Goal: Transaction & Acquisition: Purchase product/service

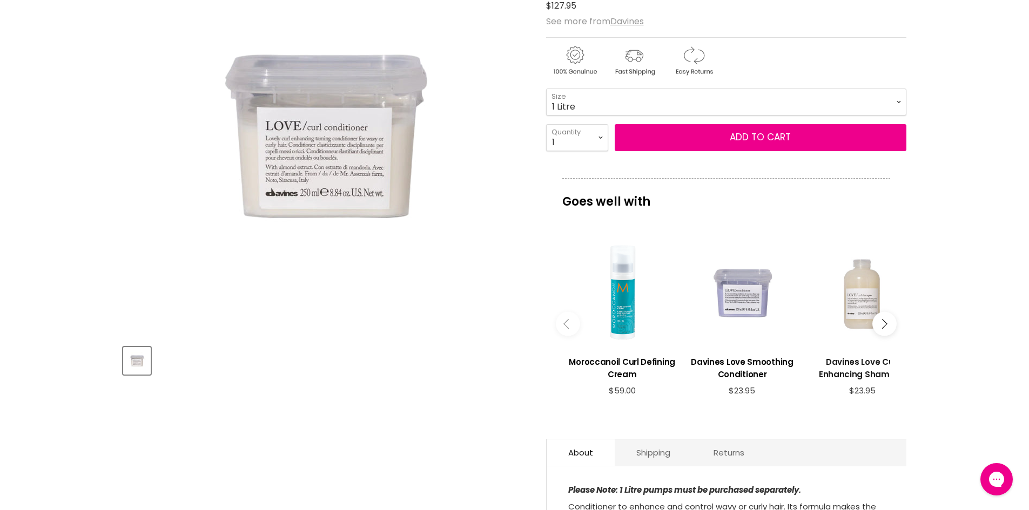
scroll to position [216, 0]
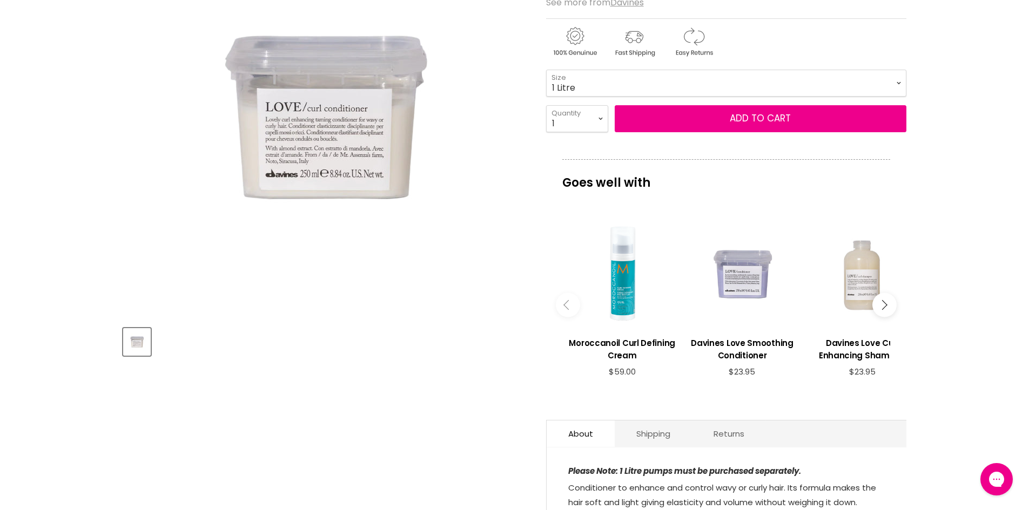
click at [885, 307] on icon "Main content" at bounding box center [882, 305] width 10 height 10
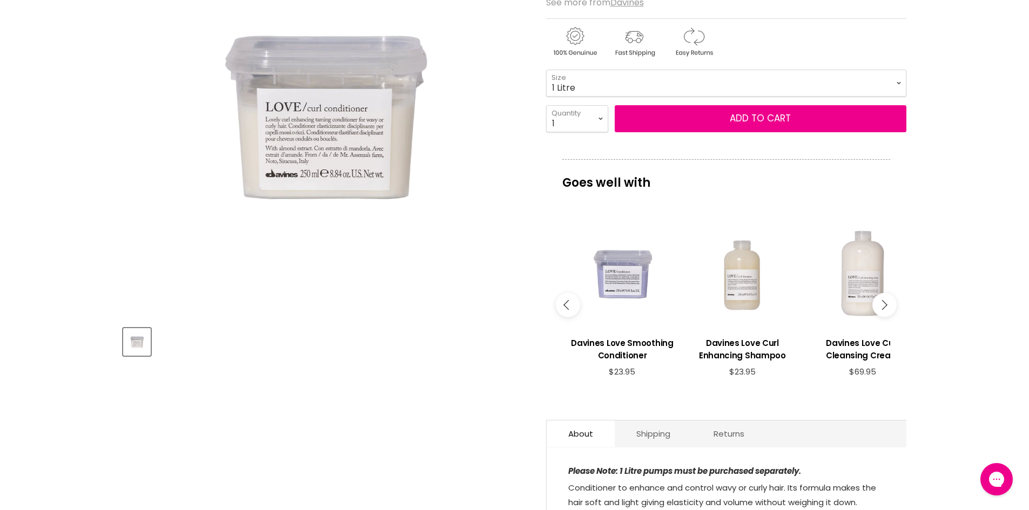
click at [885, 306] on icon "Main content" at bounding box center [882, 305] width 10 height 10
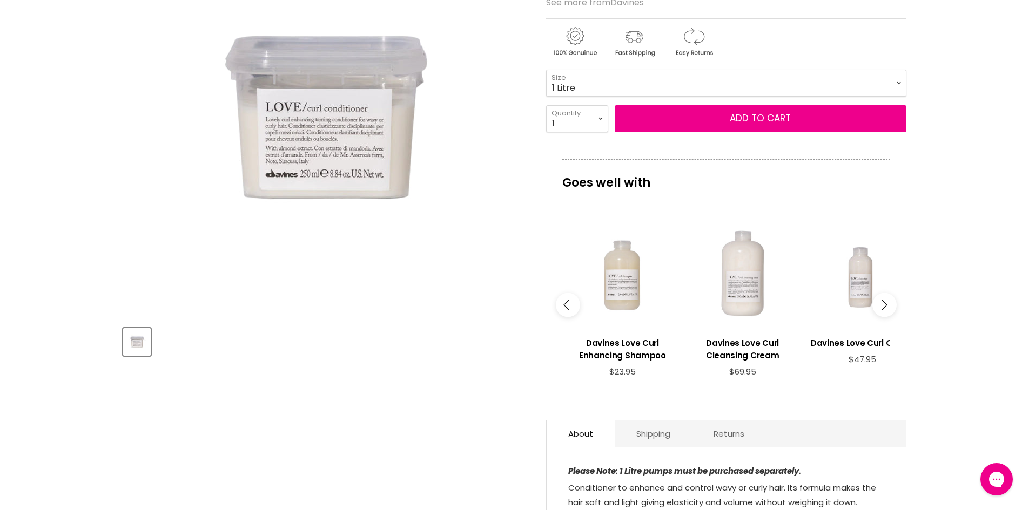
scroll to position [0, 0]
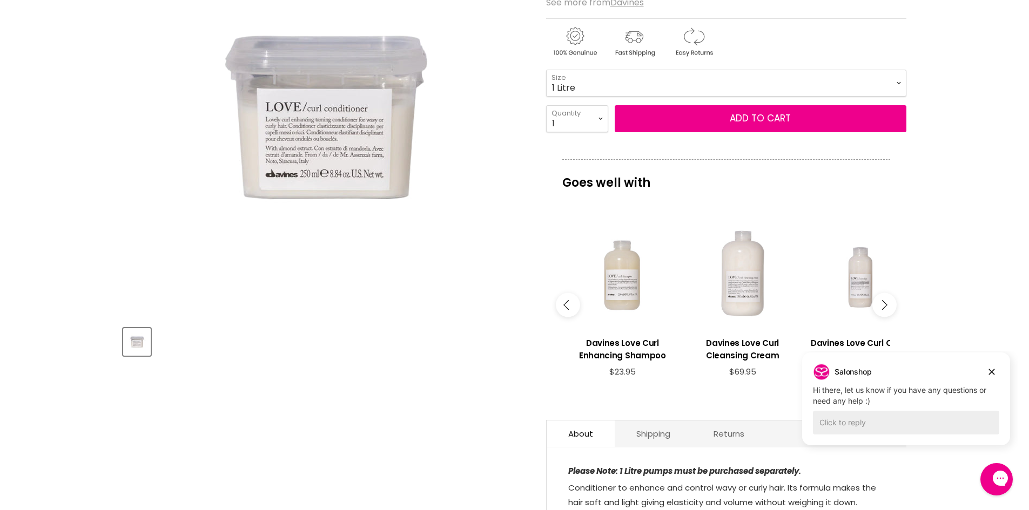
click at [883, 300] on button "Main content" at bounding box center [884, 305] width 24 height 24
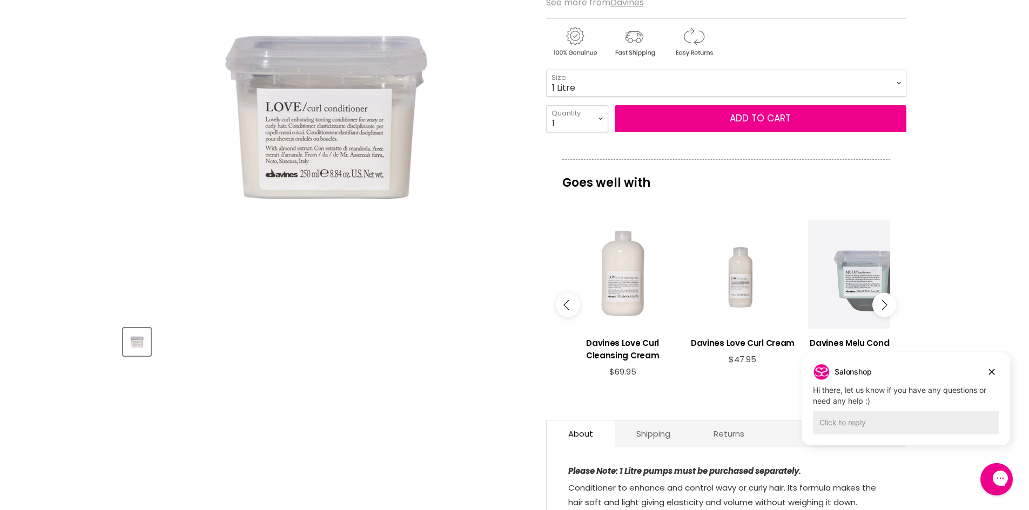
click at [884, 301] on button "Main content" at bounding box center [884, 305] width 24 height 24
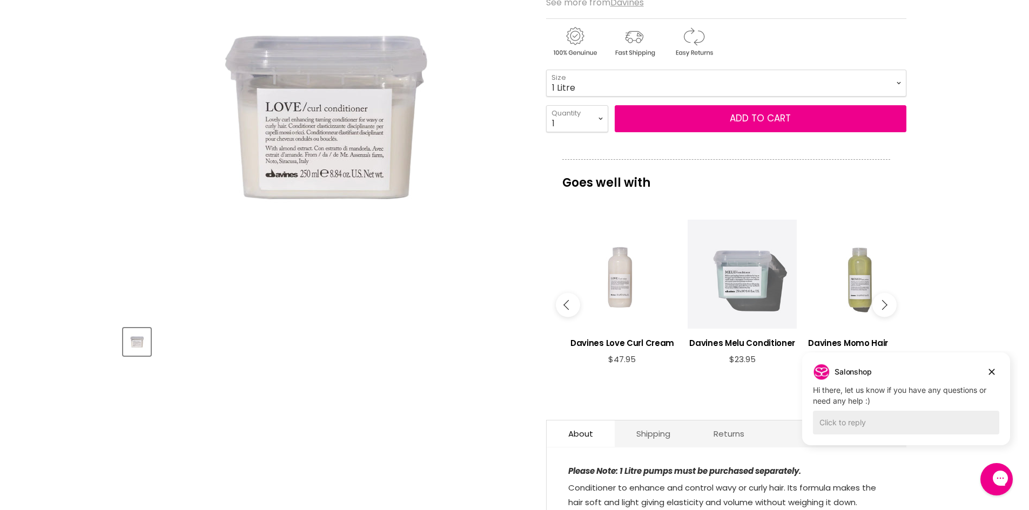
click at [884, 301] on button "Main content" at bounding box center [884, 305] width 24 height 24
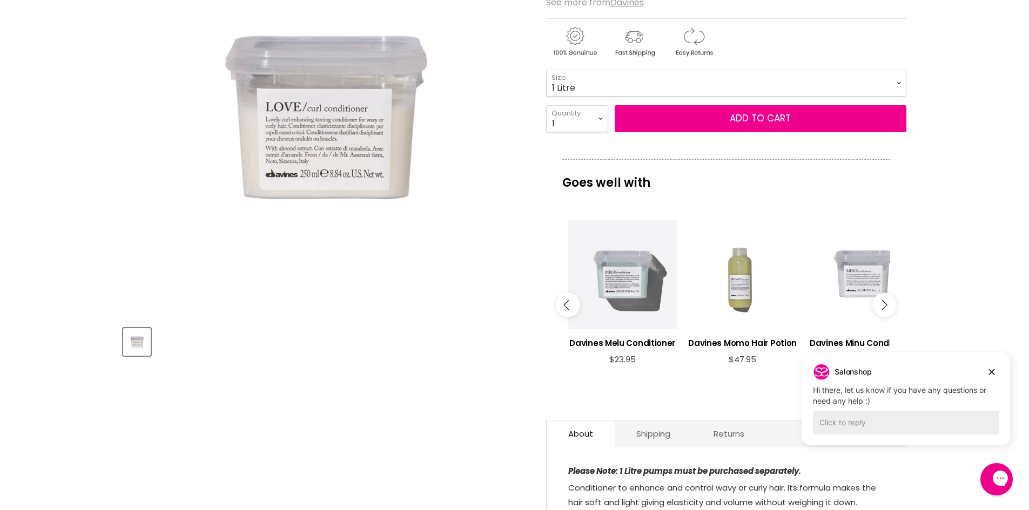
click at [884, 301] on button "Main content" at bounding box center [884, 305] width 24 height 24
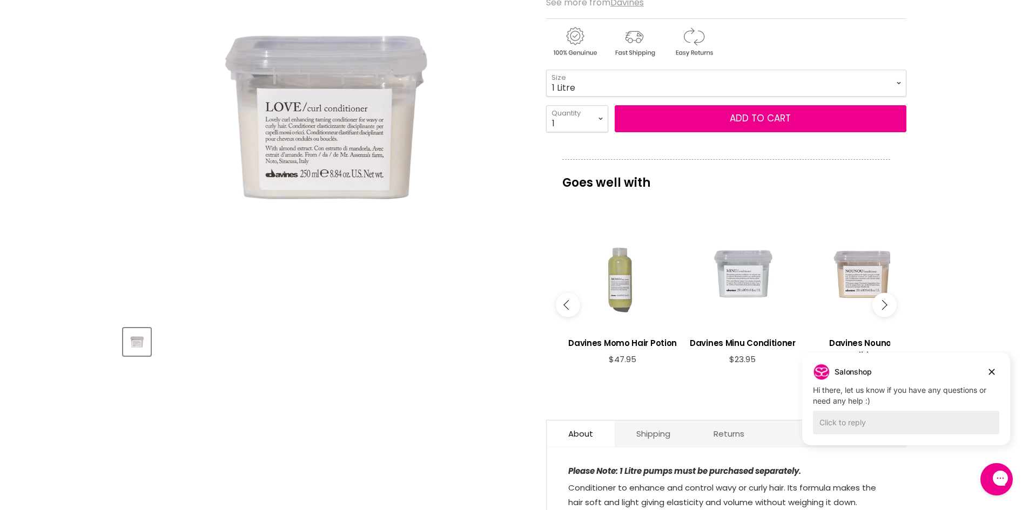
click at [884, 301] on button "Main content" at bounding box center [884, 305] width 24 height 24
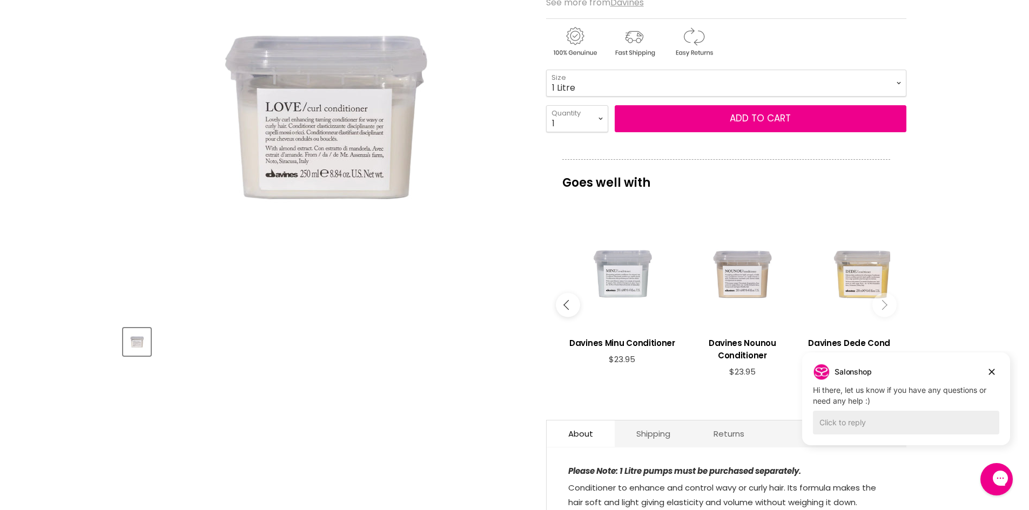
click at [884, 301] on button "Main content" at bounding box center [884, 305] width 24 height 24
click at [884, 305] on icon "Main content" at bounding box center [882, 305] width 10 height 10
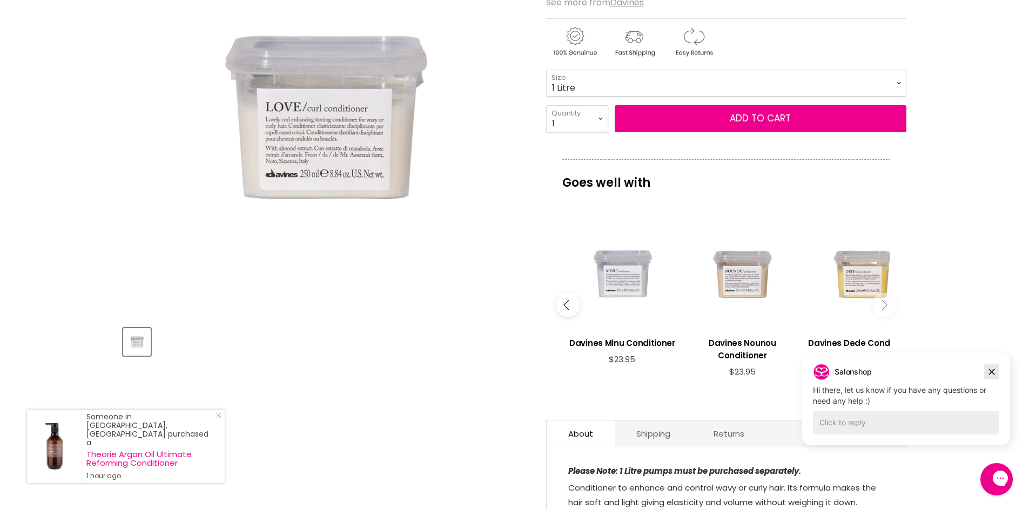
click at [991, 371] on icon "Dismiss campaign" at bounding box center [992, 372] width 6 height 6
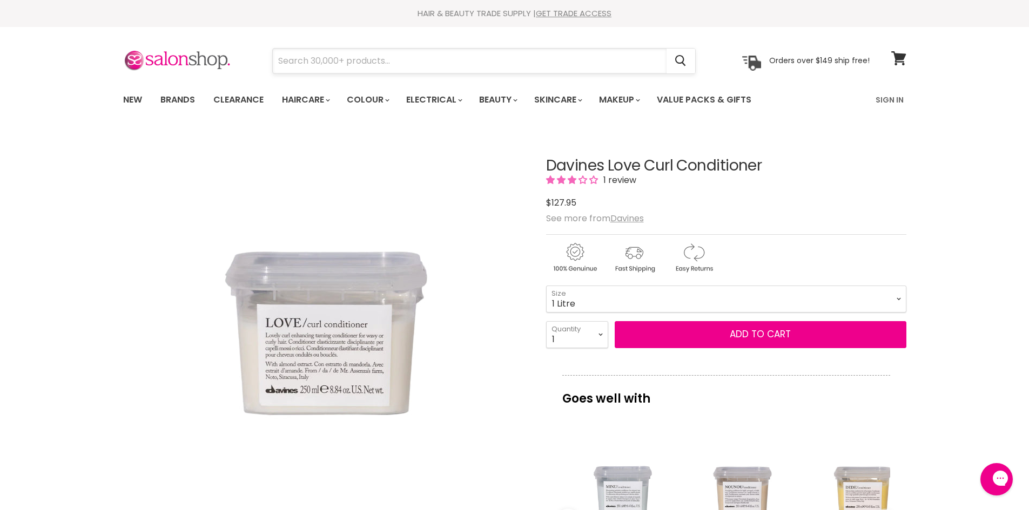
click at [339, 63] on input "Search" at bounding box center [470, 61] width 394 height 25
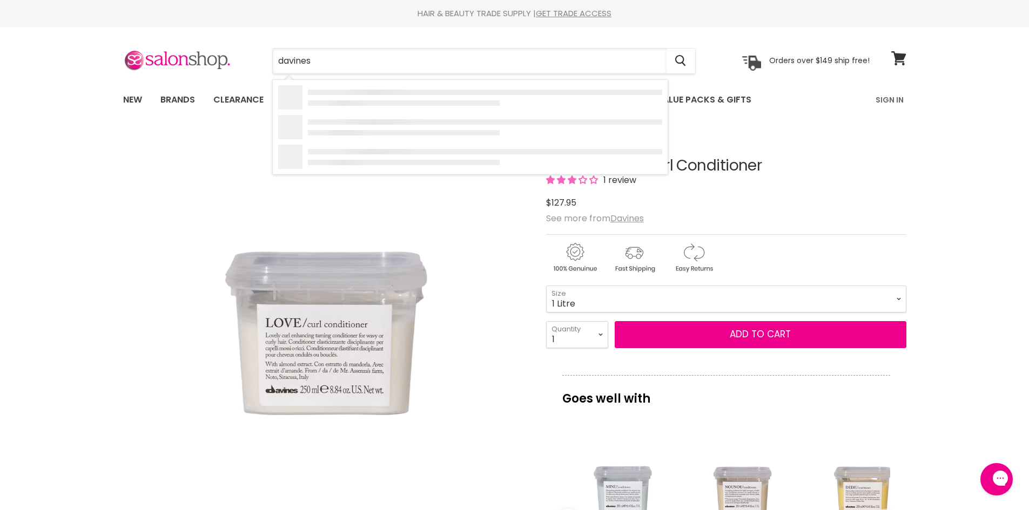
type input "davines"
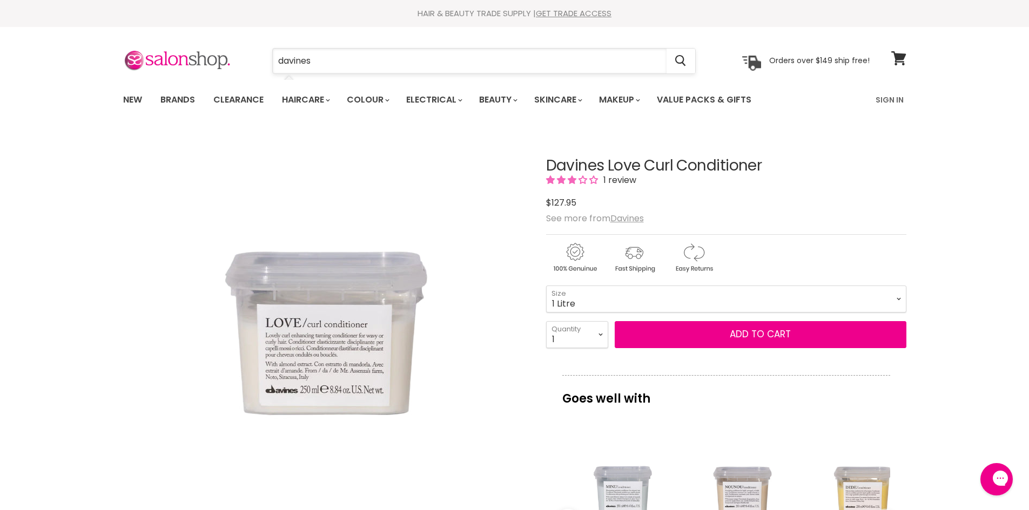
click at [380, 69] on input "davines" at bounding box center [470, 61] width 394 height 25
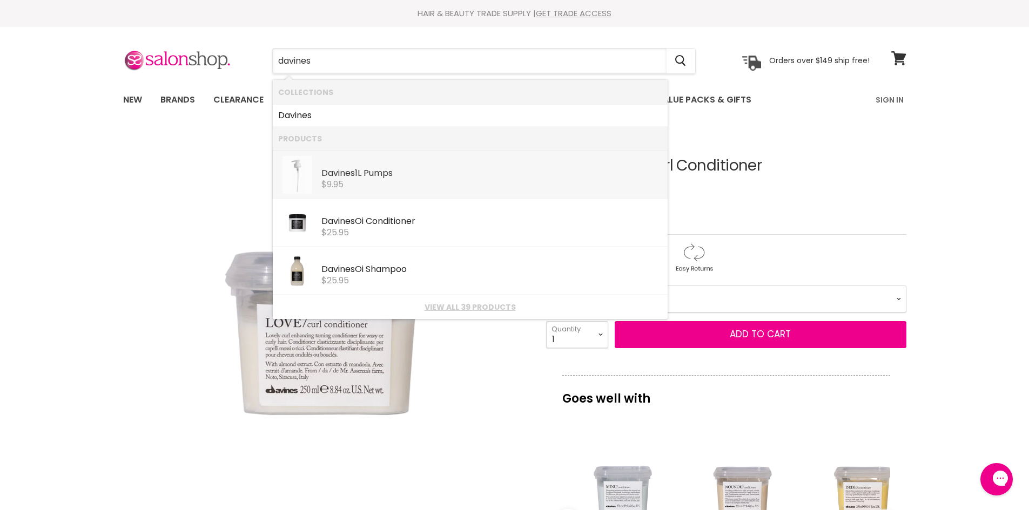
click at [377, 174] on div "Davines 1L Pumps" at bounding box center [491, 173] width 341 height 11
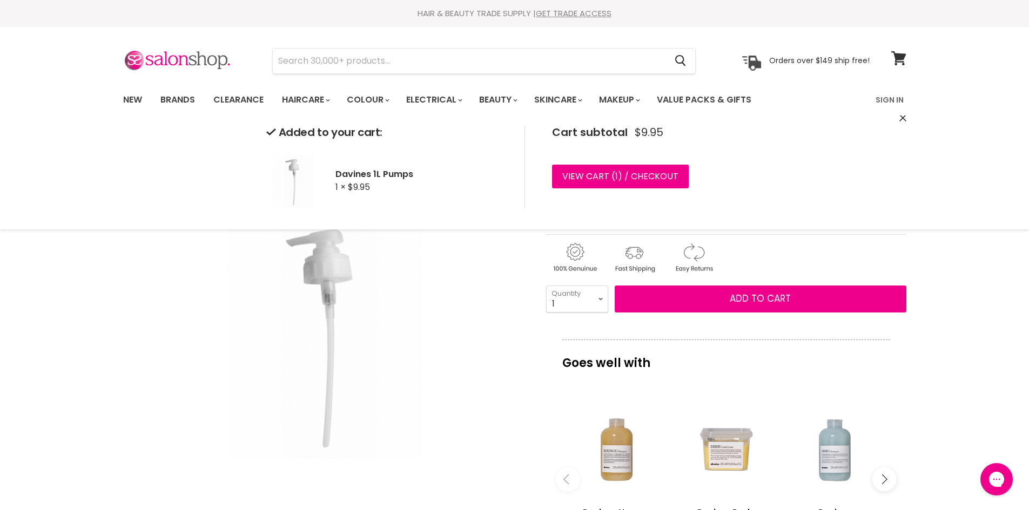
scroll to position [162, 0]
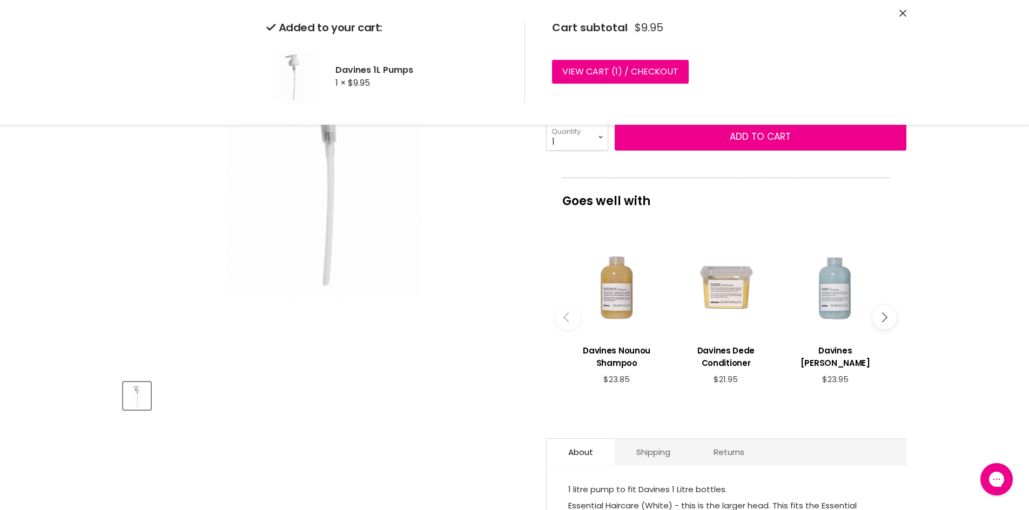
click at [887, 319] on button "Main content" at bounding box center [884, 318] width 24 height 24
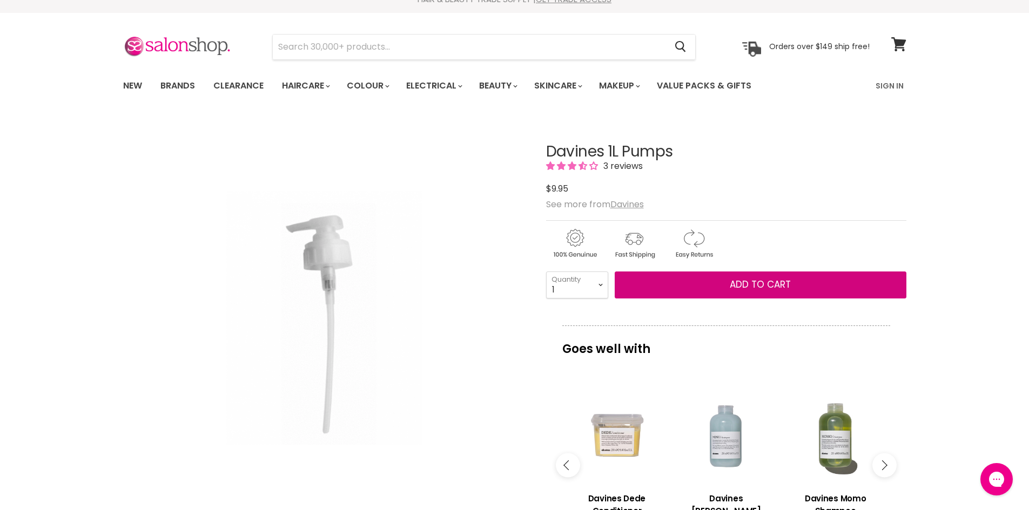
scroll to position [0, 0]
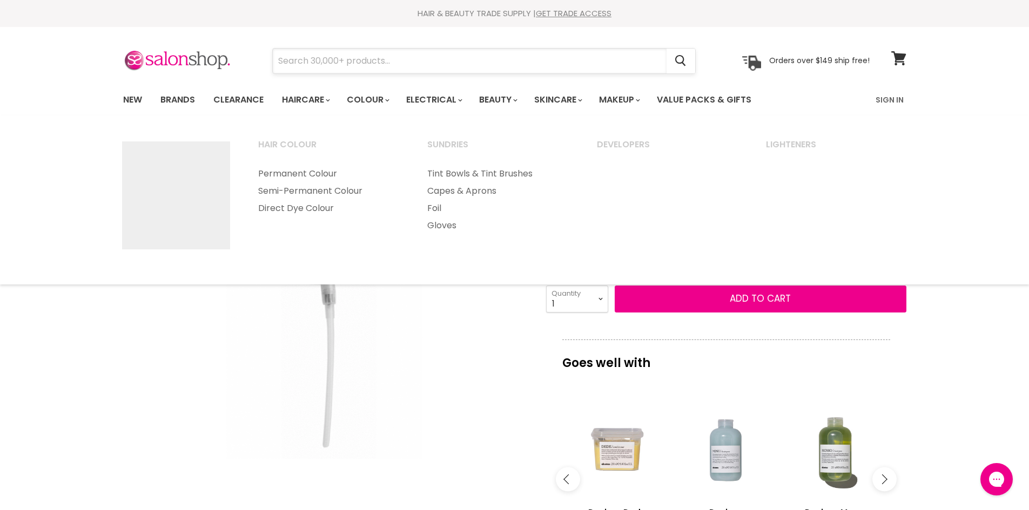
click at [347, 60] on input "Search" at bounding box center [470, 61] width 394 height 25
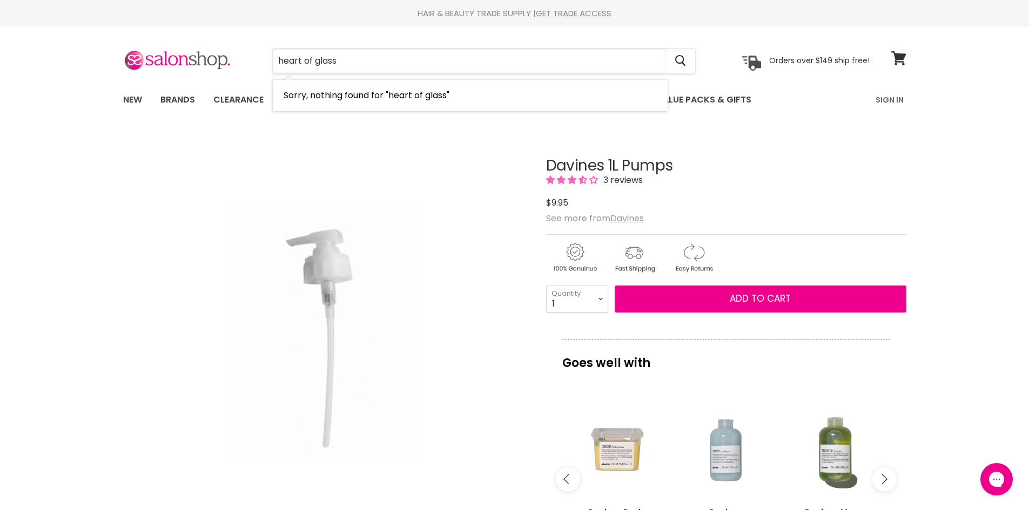
drag, startPoint x: 350, startPoint y: 65, endPoint x: 270, endPoint y: 66, distance: 80.5
click at [270, 66] on div "heart of glass Cancel" at bounding box center [484, 61] width 478 height 25
type input "davines"
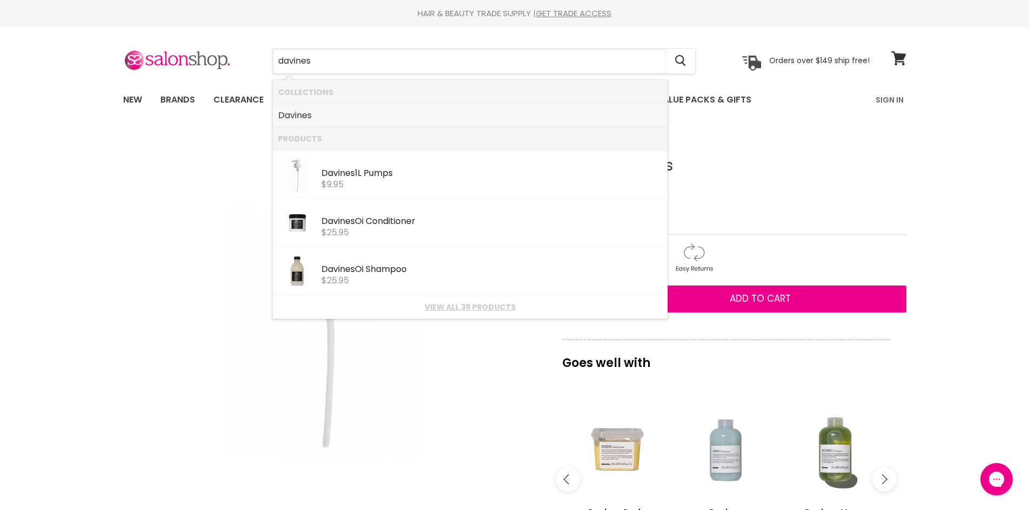
click at [298, 119] on b "Davines" at bounding box center [294, 115] width 33 height 12
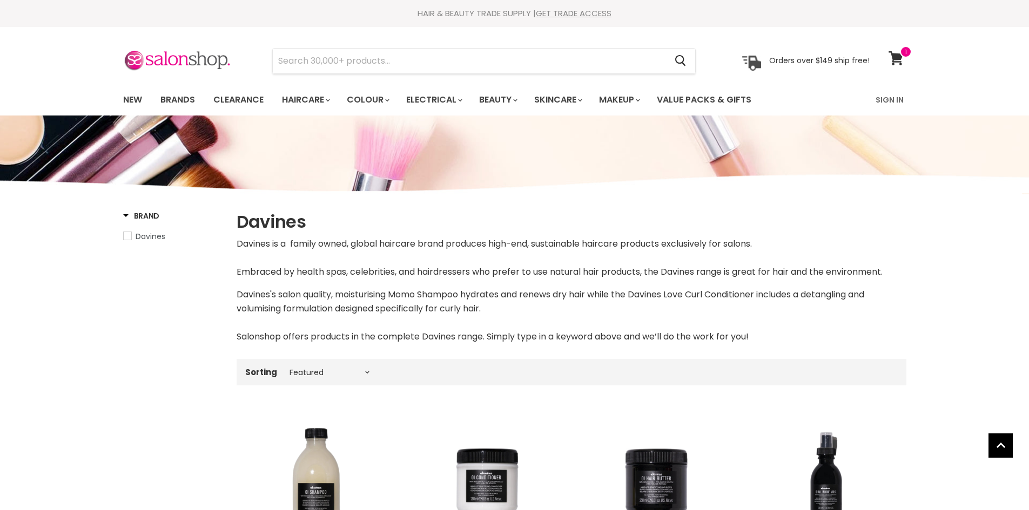
select select "manual"
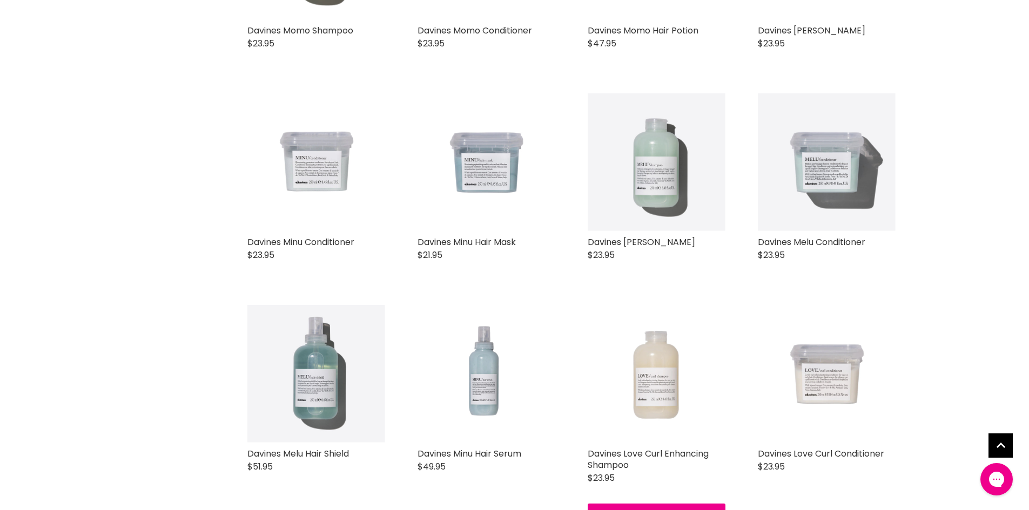
scroll to position [972, 0]
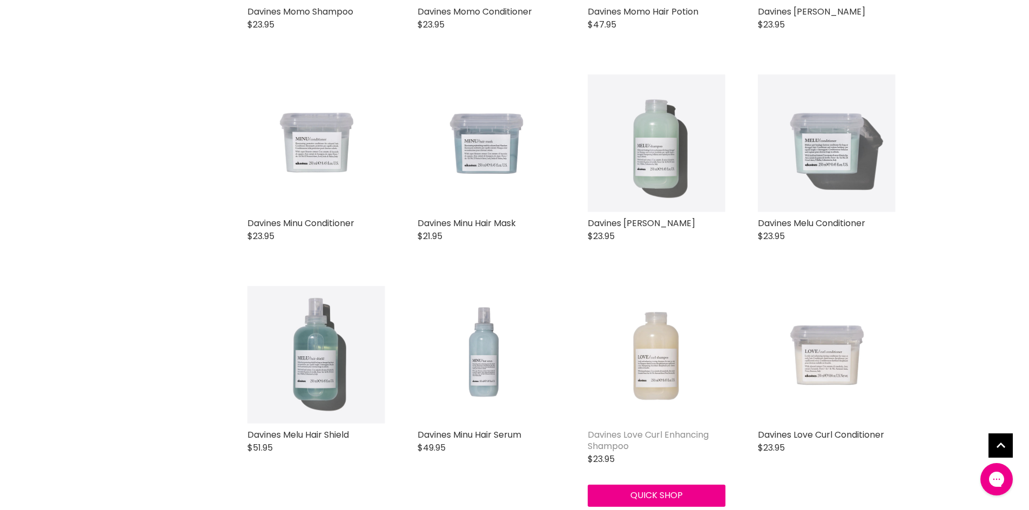
click at [635, 438] on link "Davines Love Curl Enhancing Shampoo" at bounding box center [647, 441] width 121 height 24
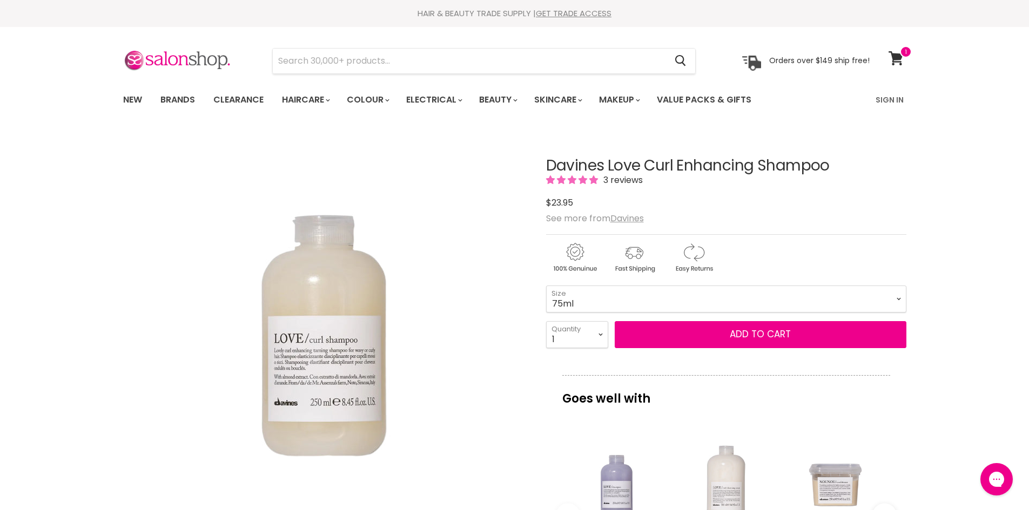
scroll to position [108, 0]
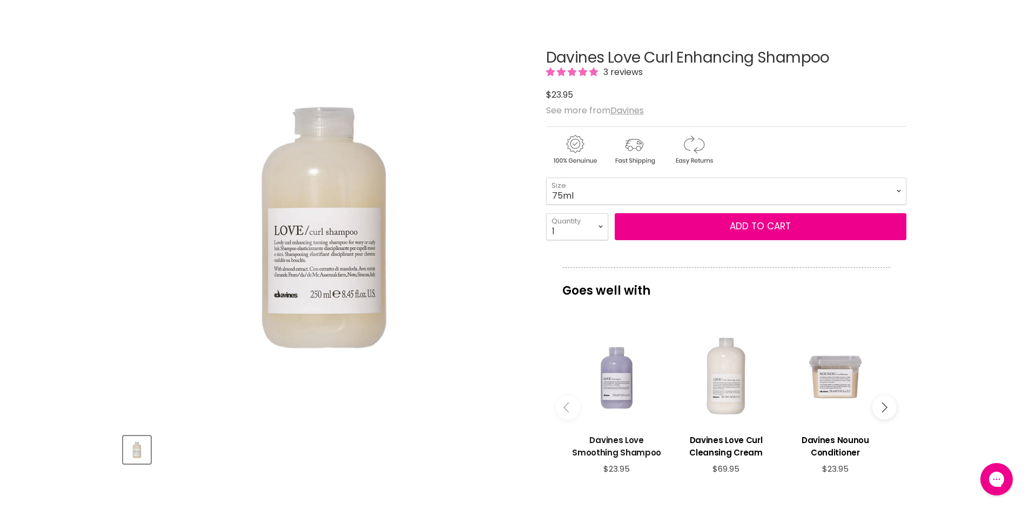
click at [607, 439] on h3 "Davines Love Smoothing Shampoo" at bounding box center [616, 446] width 98 height 25
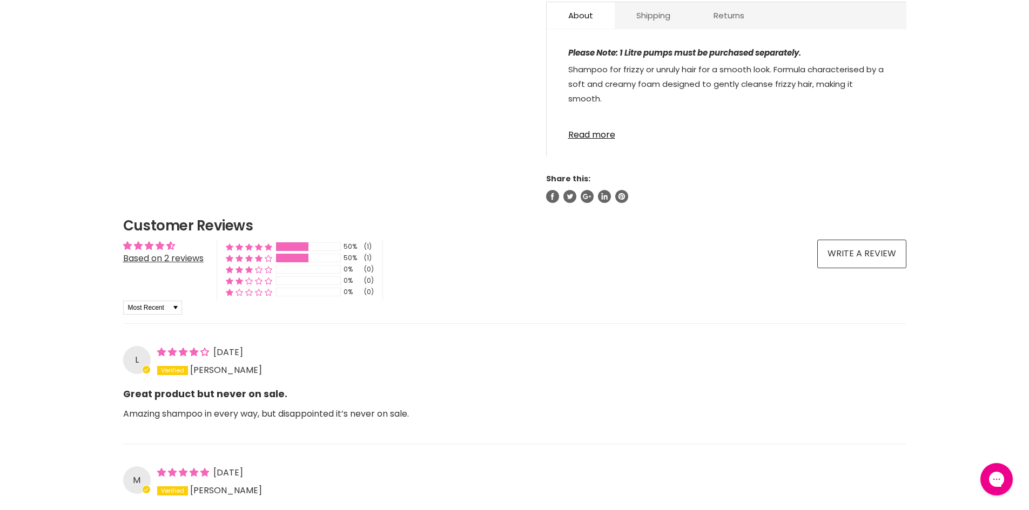
scroll to position [702, 0]
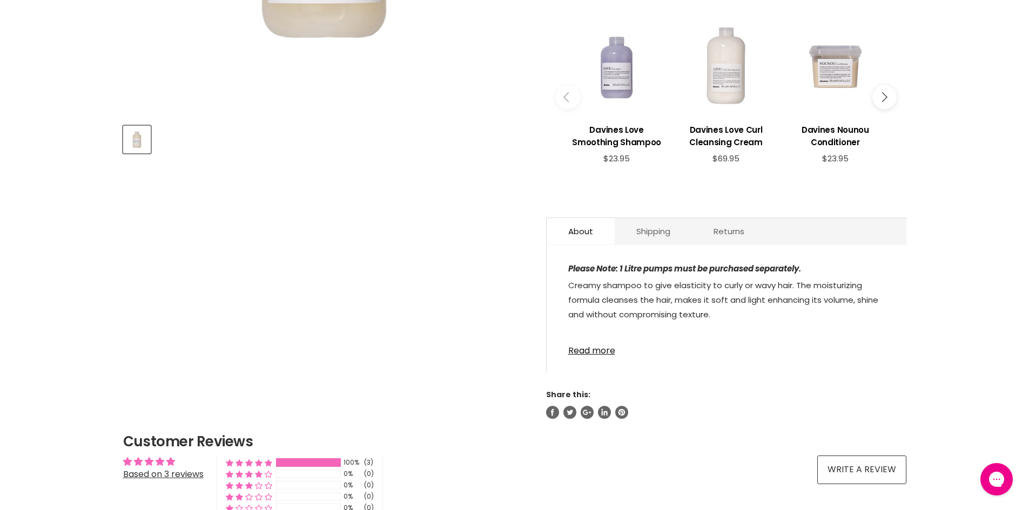
scroll to position [432, 0]
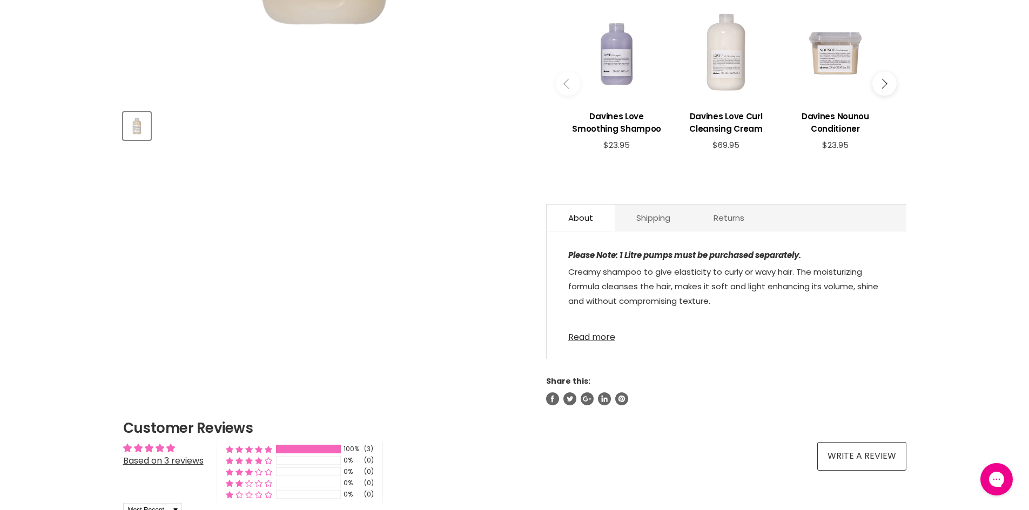
click at [580, 340] on link "Read more" at bounding box center [726, 334] width 316 height 16
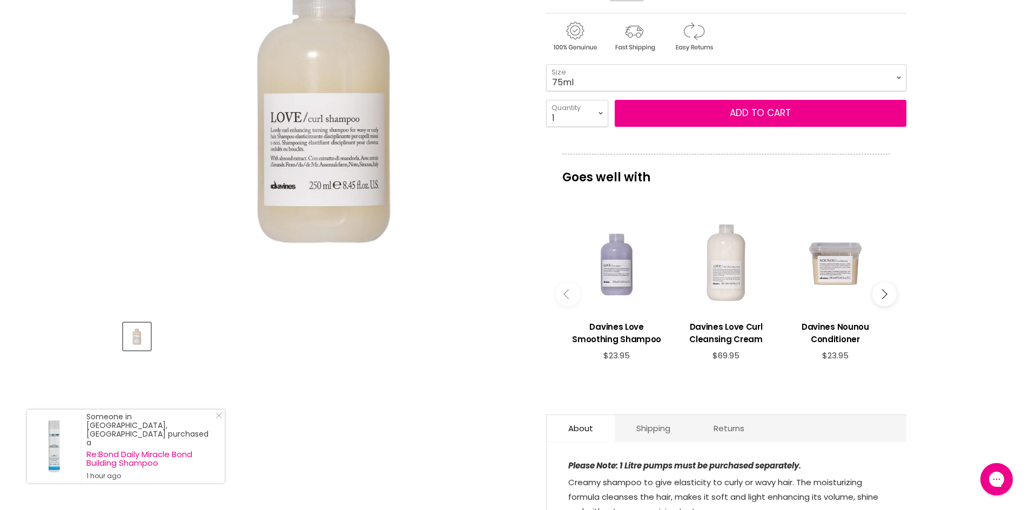
scroll to position [162, 0]
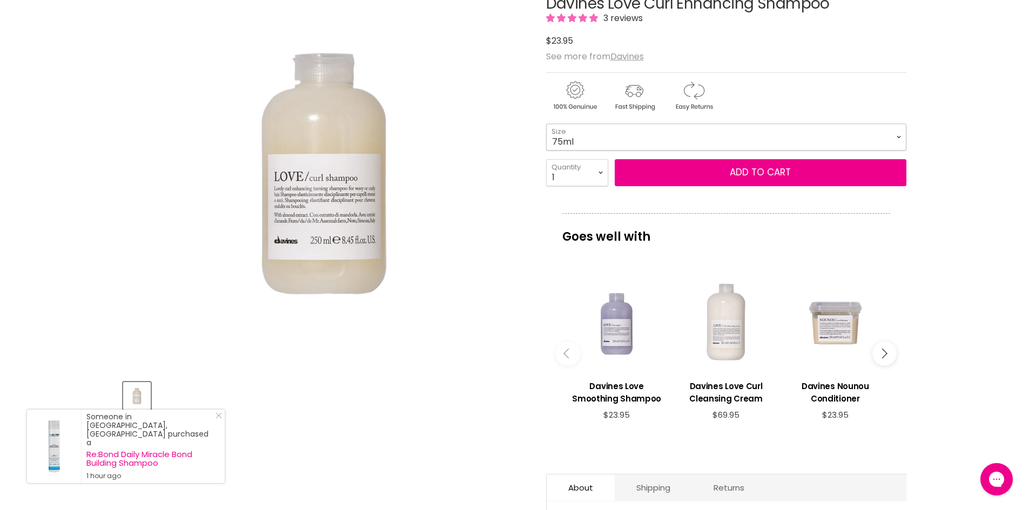
click at [620, 137] on select "75ml 250ml 1 Litre" at bounding box center [726, 137] width 360 height 27
click at [546, 124] on select "75ml 250ml 1 Litre" at bounding box center [726, 137] width 360 height 27
select select "250ml"
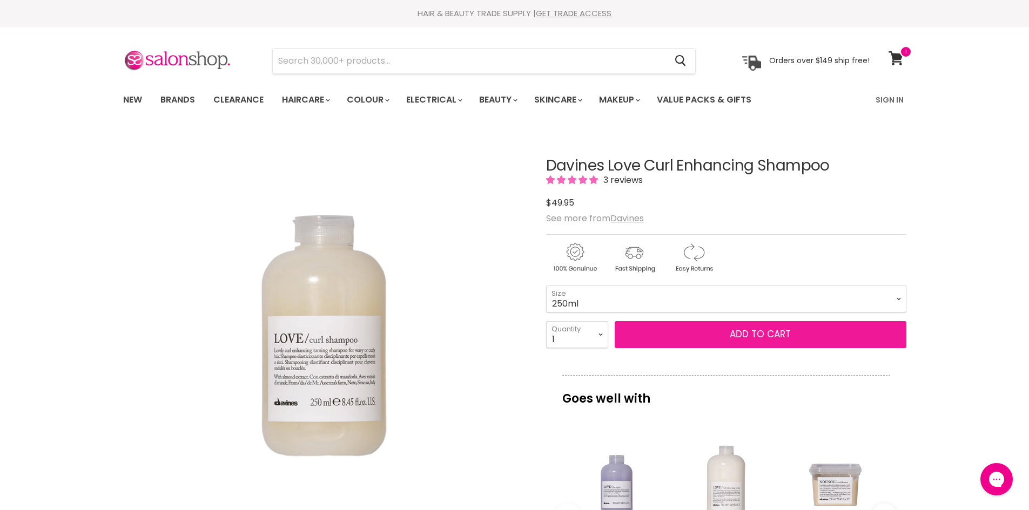
click at [722, 334] on button "Add to cart" at bounding box center [760, 334] width 292 height 27
click at [766, 326] on button "Add to cart" at bounding box center [760, 334] width 292 height 27
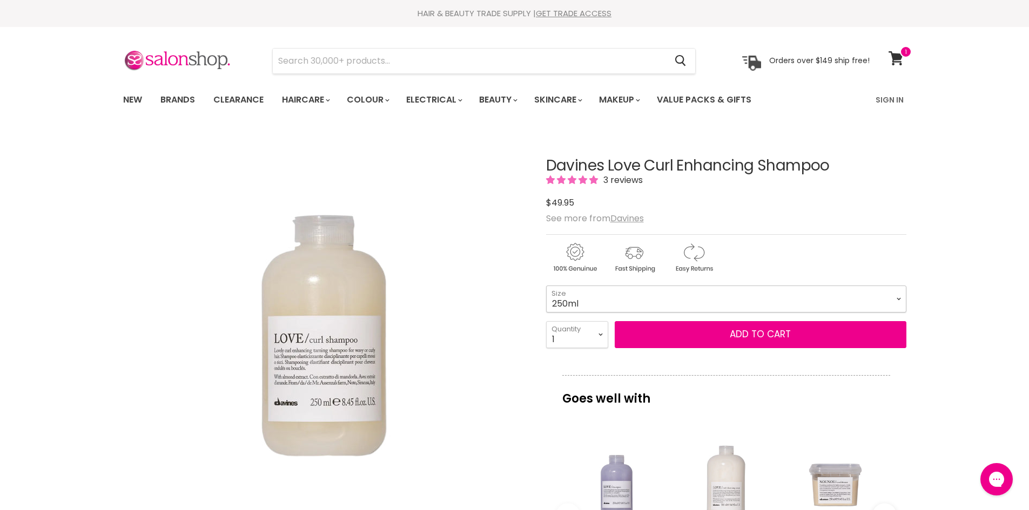
click at [604, 297] on select "75ml 250ml 1 Litre" at bounding box center [726, 299] width 360 height 27
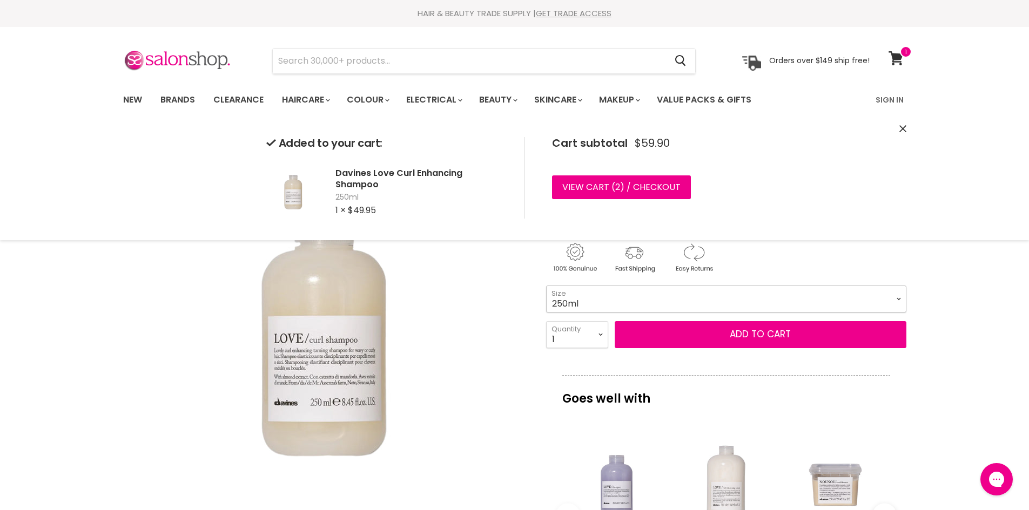
click at [604, 299] on select "75ml 250ml 1 Litre" at bounding box center [726, 299] width 360 height 27
click at [893, 50] on link "View cart" at bounding box center [897, 58] width 29 height 25
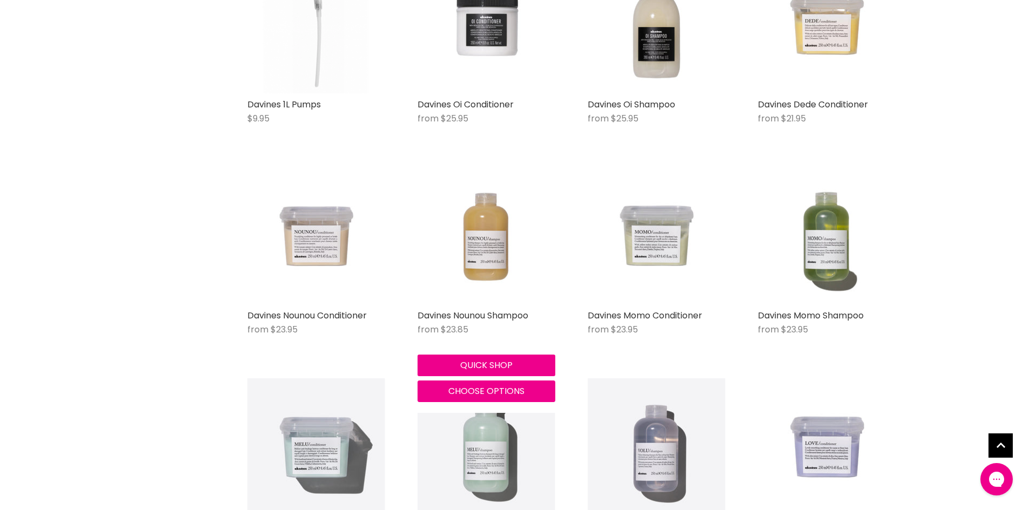
scroll to position [324, 0]
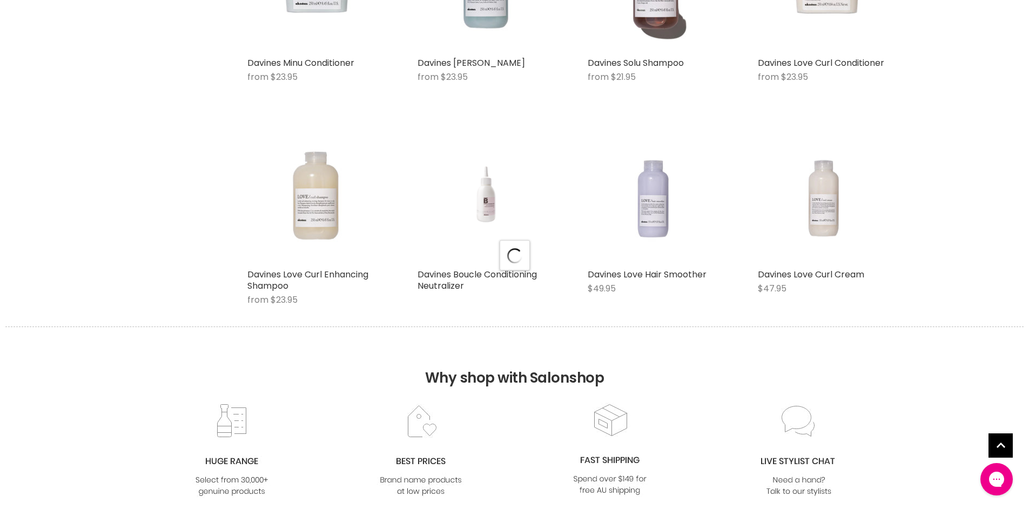
scroll to position [1242, 0]
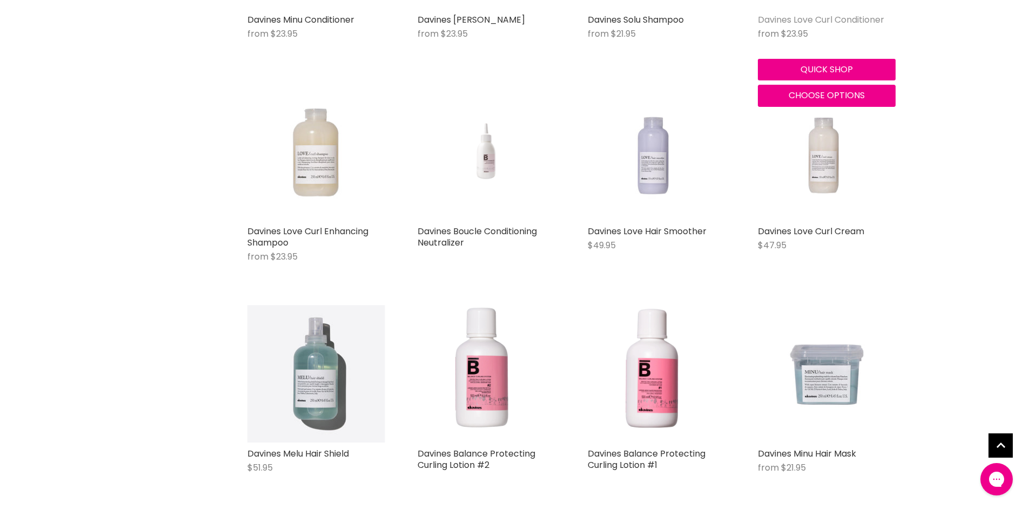
click at [794, 17] on link "Davines Love Curl Conditioner" at bounding box center [821, 19] width 126 height 12
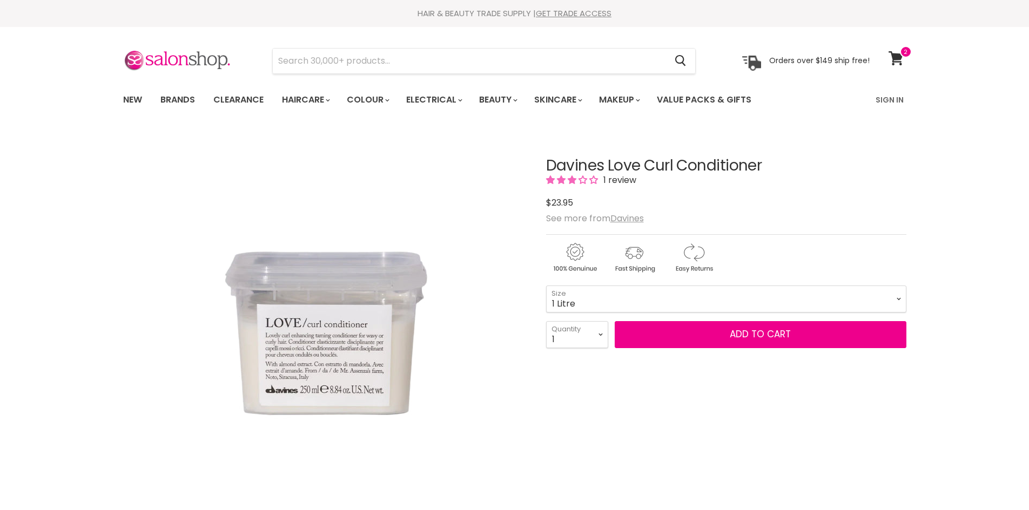
click at [546, 286] on select "75ml 250ml 1 Litre" at bounding box center [726, 299] width 360 height 27
select select "1 Litre"
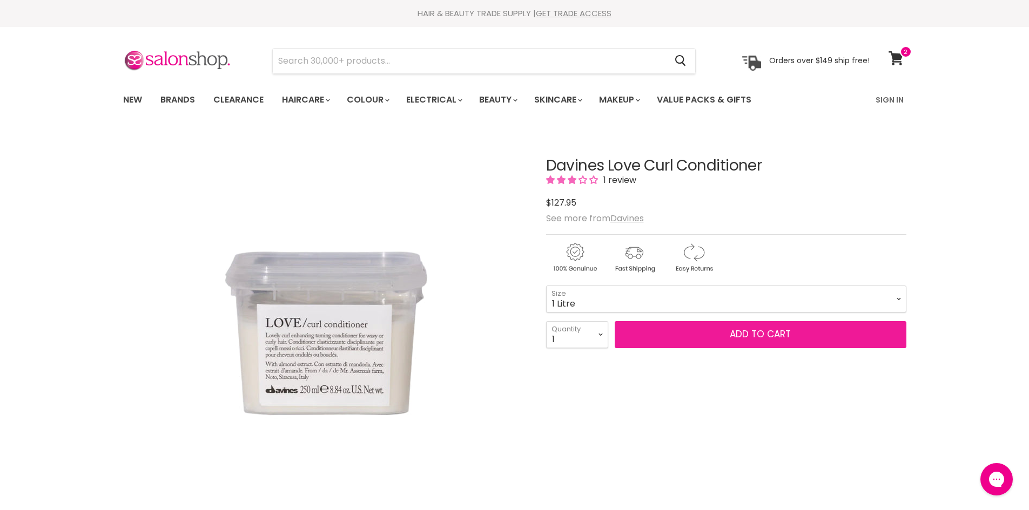
click at [700, 337] on button "Add to cart" at bounding box center [760, 334] width 292 height 27
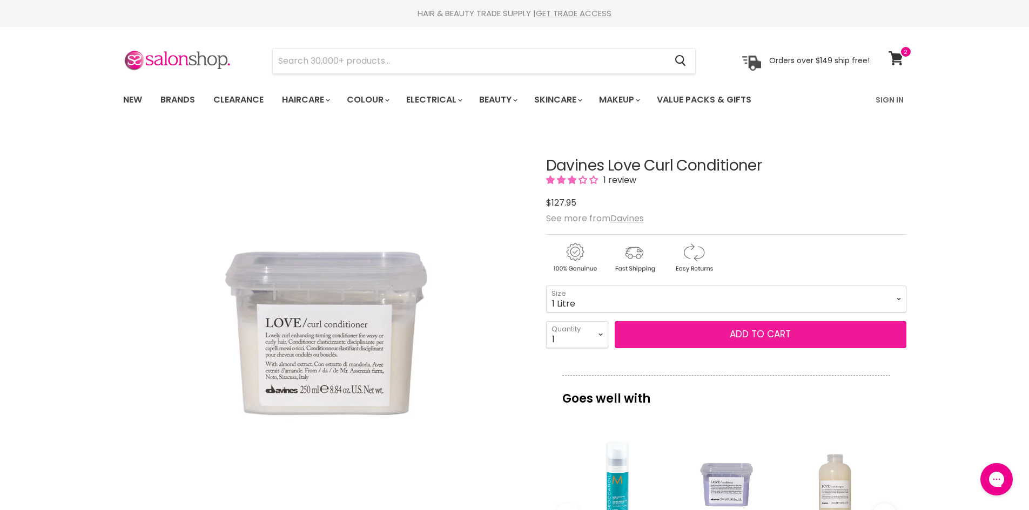
click at [743, 334] on button "Add to cart" at bounding box center [760, 334] width 292 height 27
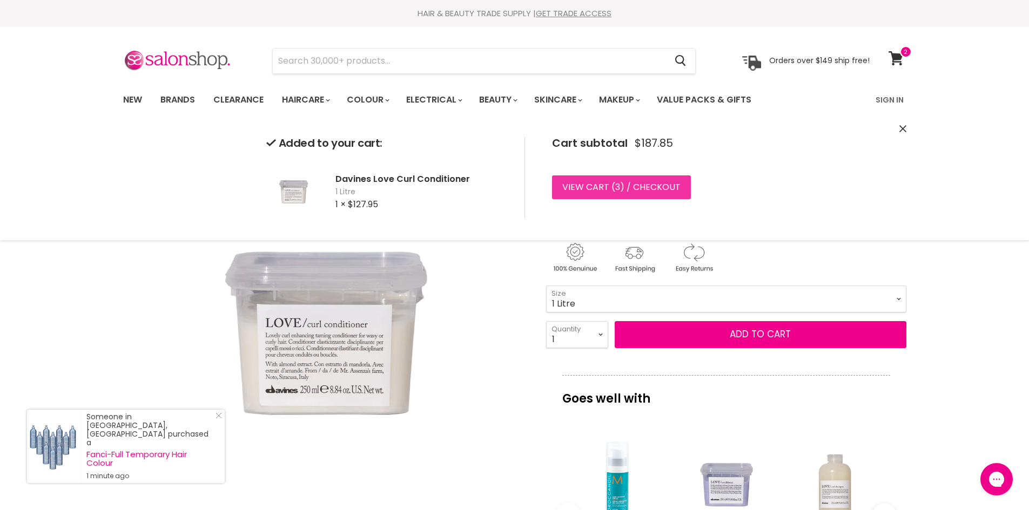
click at [610, 182] on link "View cart ( 3 ) / Checkout" at bounding box center [621, 187] width 139 height 24
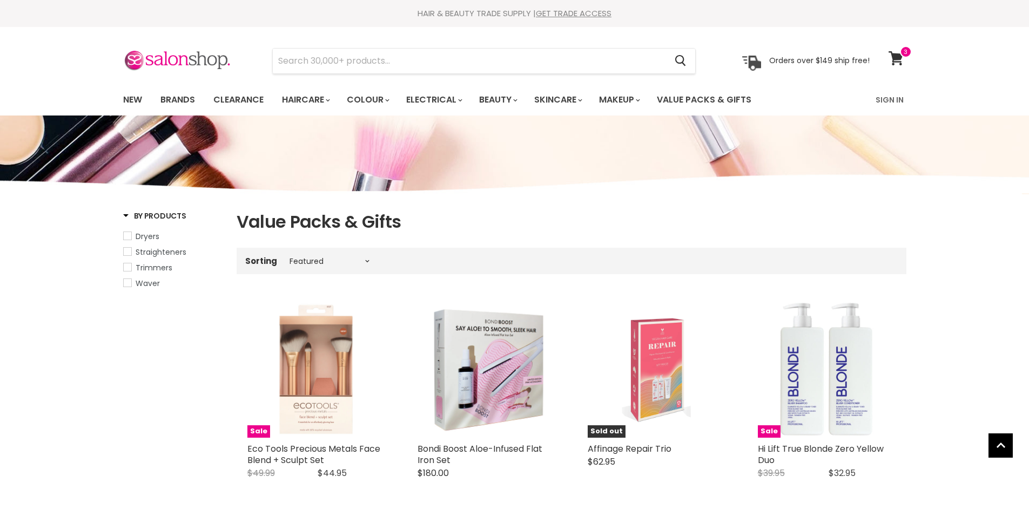
select select "manual"
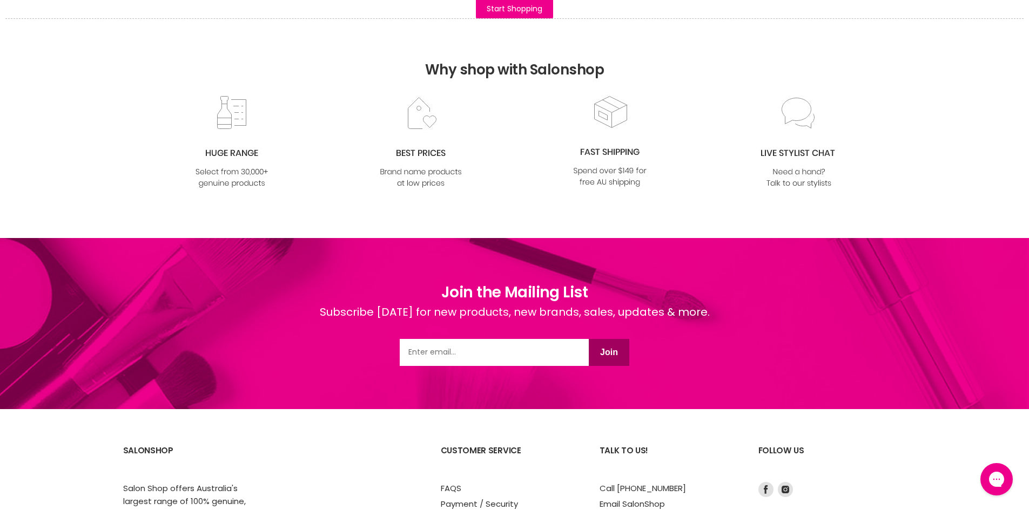
scroll to position [729, 0]
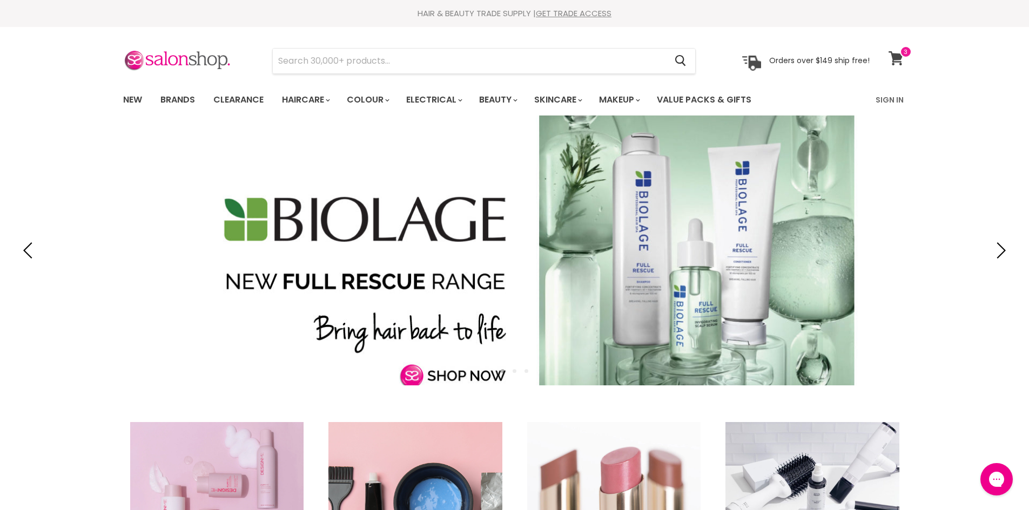
click at [902, 49] on span at bounding box center [906, 52] width 12 height 12
